Goal: Task Accomplishment & Management: Manage account settings

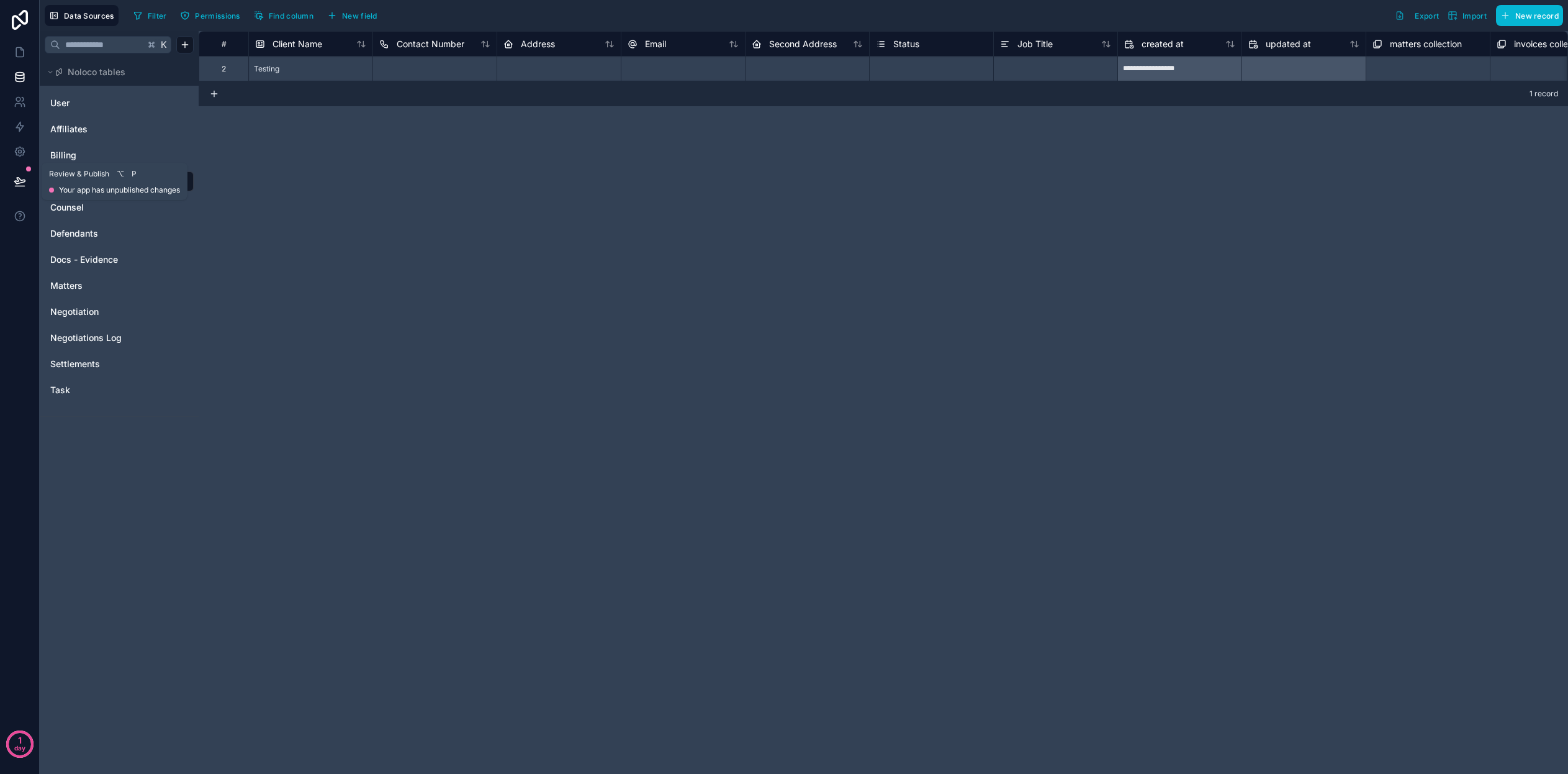
click at [26, 175] on button at bounding box center [19, 182] width 27 height 35
click at [26, 149] on link at bounding box center [19, 151] width 39 height 24
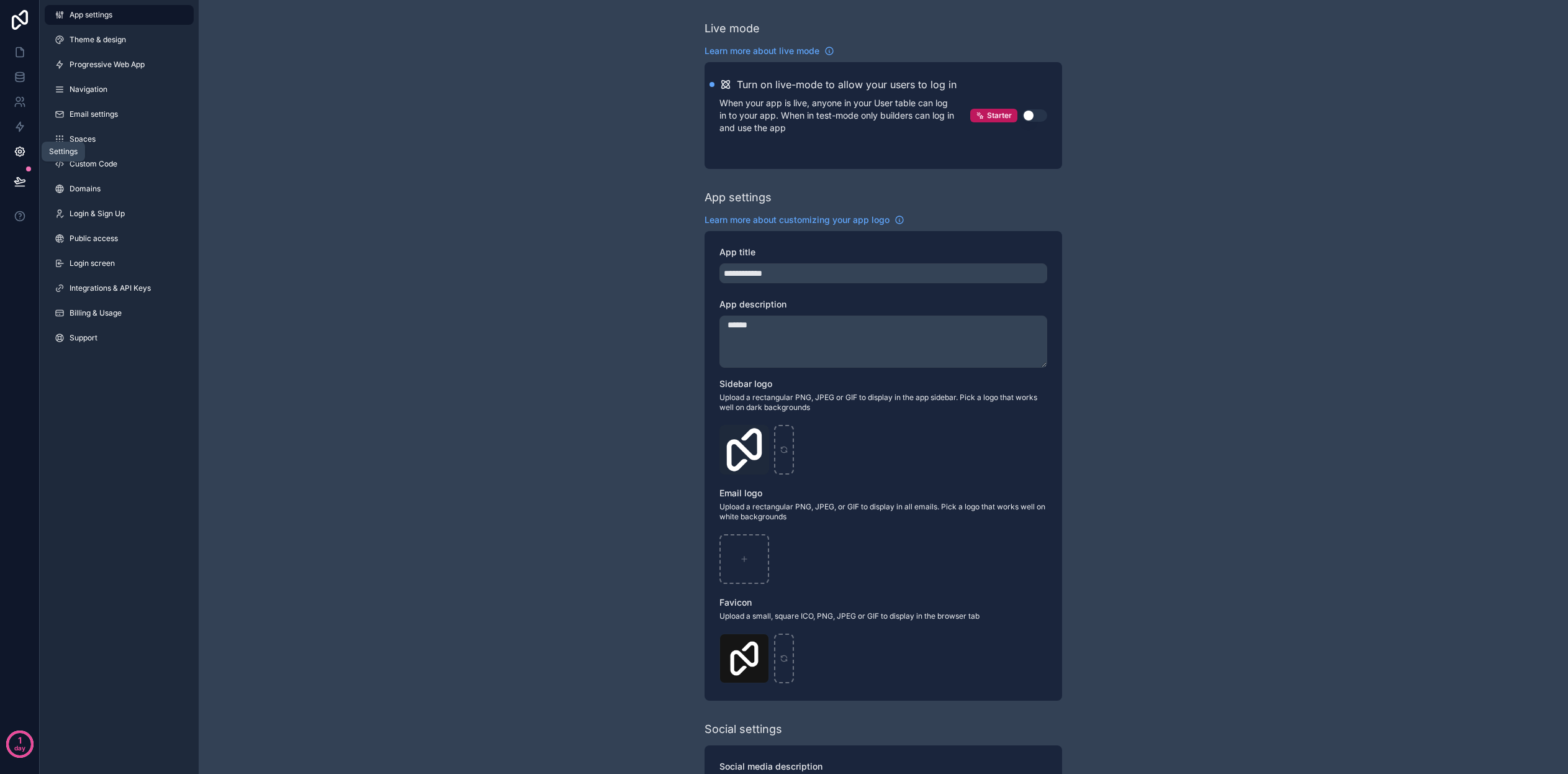
click at [18, 150] on icon at bounding box center [20, 151] width 12 height 12
click at [760, 457] on div "Logo-Sq-No-Padding .png" at bounding box center [744, 450] width 50 height 50
click at [778, 456] on div "scrollable content" at bounding box center [784, 450] width 20 height 50
click at [753, 456] on div "Logo-Sq-No-Padding .png" at bounding box center [744, 450] width 50 height 50
click at [742, 439] on div "Logo-Sq-No-Padding .png" at bounding box center [744, 450] width 50 height 50
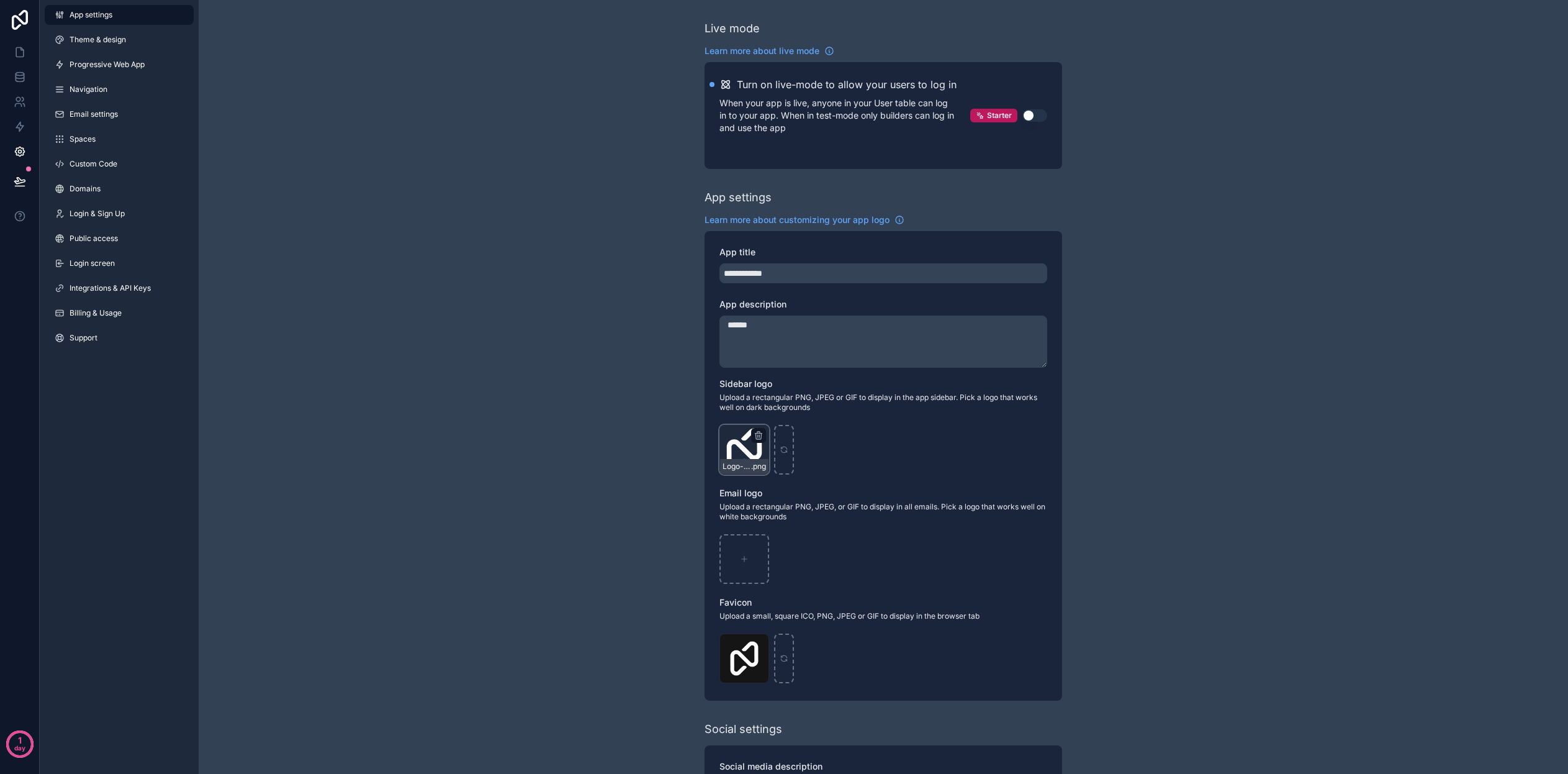
click at [764, 436] on div "scrollable content" at bounding box center [758, 435] width 15 height 15
click at [759, 435] on icon "scrollable content" at bounding box center [758, 435] width 10 height 10
click at [784, 414] on icon "button" at bounding box center [784, 414] width 0 height 3
click at [742, 453] on icon "scrollable content" at bounding box center [745, 450] width 9 height 9
